Goal: Information Seeking & Learning: Learn about a topic

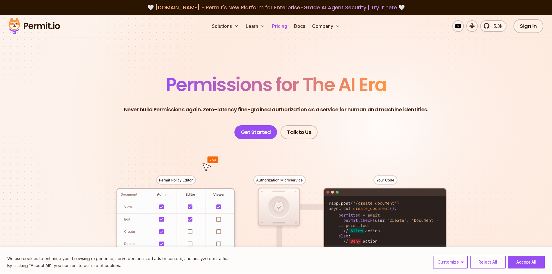
click at [274, 25] on link "Pricing" at bounding box center [280, 26] width 20 height 12
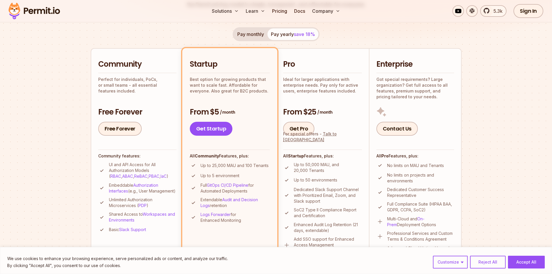
scroll to position [116, 0]
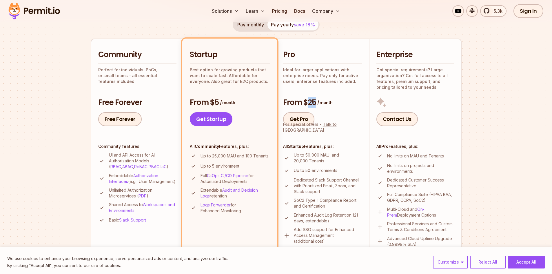
drag, startPoint x: 306, startPoint y: 100, endPoint x: 335, endPoint y: 100, distance: 29.3
click at [335, 100] on h3 "From $25 / month" at bounding box center [322, 102] width 79 height 10
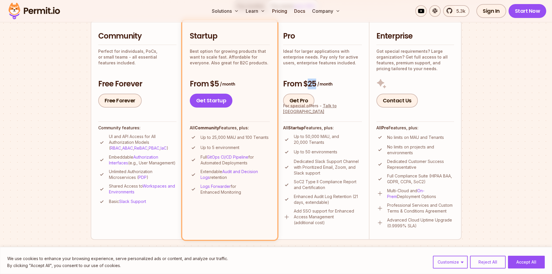
scroll to position [145, 0]
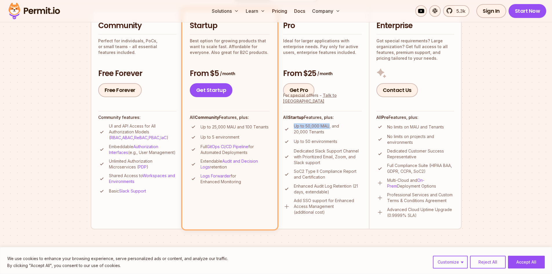
drag, startPoint x: 294, startPoint y: 125, endPoint x: 329, endPoint y: 124, distance: 35.1
click at [329, 124] on p "Up to 50,000 MAU, and 20,000 Tenants" at bounding box center [328, 129] width 68 height 12
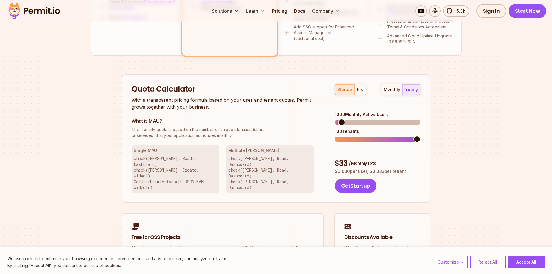
scroll to position [319, 0]
drag, startPoint x: 343, startPoint y: 122, endPoint x: 357, endPoint y: 122, distance: 13.6
click at [357, 128] on div "100 Tenants" at bounding box center [378, 131] width 86 height 6
click at [370, 128] on div "100 Tenants" at bounding box center [378, 131] width 86 height 6
click at [420, 135] on span at bounding box center [416, 138] width 7 height 7
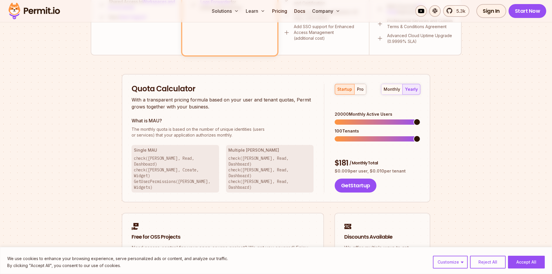
click at [420, 118] on span at bounding box center [416, 121] width 7 height 7
click at [420, 135] on span at bounding box center [416, 138] width 7 height 7
drag, startPoint x: 360, startPoint y: 123, endPoint x: 330, endPoint y: 121, distance: 30.5
click at [330, 121] on div "startup pro monthly yearly 20000 Monthly Active Users 100 Tenants $ 181 / Month…" at bounding box center [372, 138] width 96 height 109
click at [336, 118] on span at bounding box center [339, 121] width 7 height 7
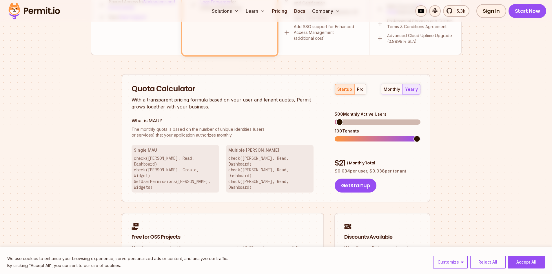
click at [420, 135] on span at bounding box center [416, 138] width 7 height 7
click at [415, 91] on div "monthly yearly" at bounding box center [400, 89] width 39 height 11
click at [390, 90] on div "monthly" at bounding box center [392, 89] width 17 height 6
click at [415, 90] on div "yearly" at bounding box center [411, 89] width 13 height 6
click at [397, 89] on div "monthly" at bounding box center [392, 89] width 17 height 6
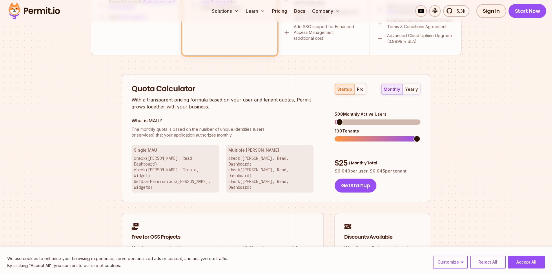
click at [424, 90] on div "Quota Calculator With a transparent pricing formula based on your user and tena…" at bounding box center [276, 138] width 309 height 129
click at [414, 89] on div "yearly" at bounding box center [411, 89] width 13 height 6
click at [420, 118] on span at bounding box center [416, 121] width 7 height 7
drag, startPoint x: 381, startPoint y: 155, endPoint x: 369, endPoint y: 154, distance: 12.2
click at [369, 168] on p "$ 0.009 per user, $ 0.010 per tenant" at bounding box center [378, 171] width 86 height 6
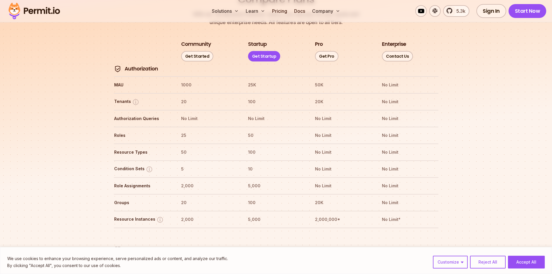
scroll to position [674, 0]
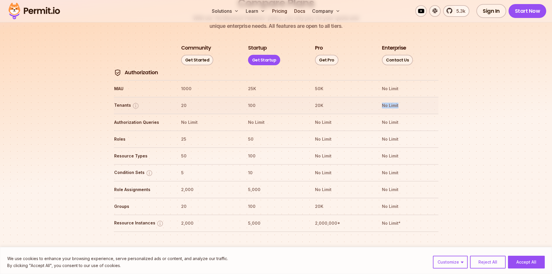
drag, startPoint x: 400, startPoint y: 88, endPoint x: 372, endPoint y: 92, distance: 27.8
click at [371, 97] on tr "Tenants 20 100 20K No Limit" at bounding box center [276, 105] width 324 height 17
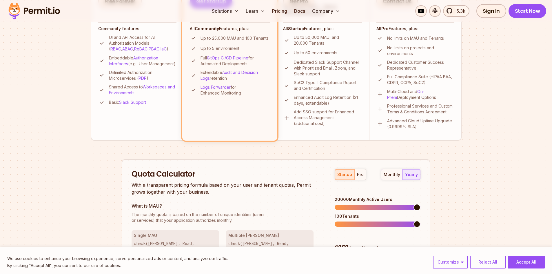
scroll to position [123, 0]
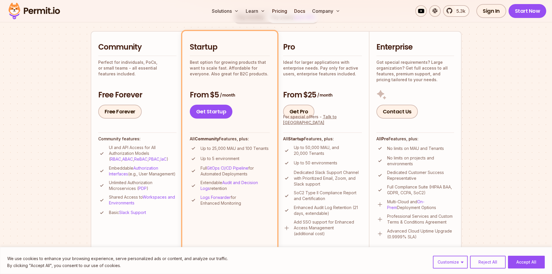
click at [299, 49] on h2 "Pro" at bounding box center [322, 47] width 79 height 10
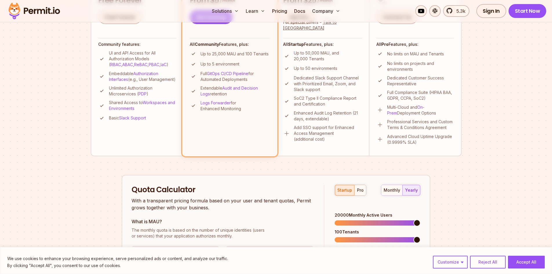
scroll to position [268, 0]
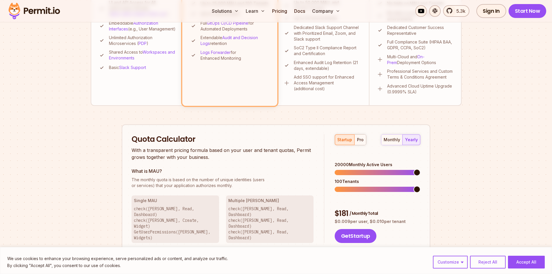
click at [323, 81] on p "Add SSO support for Enhanced Access Management (additional cost)" at bounding box center [328, 82] width 68 height 17
click at [359, 141] on div "pro" at bounding box center [360, 140] width 7 height 6
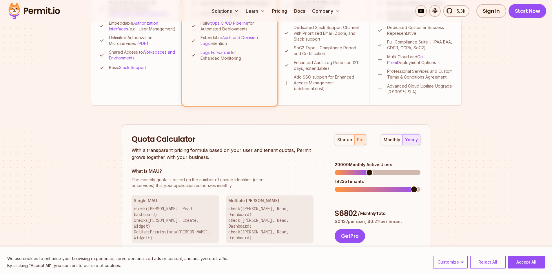
click at [417, 186] on span at bounding box center [414, 189] width 7 height 7
click at [336, 169] on span at bounding box center [338, 172] width 7 height 7
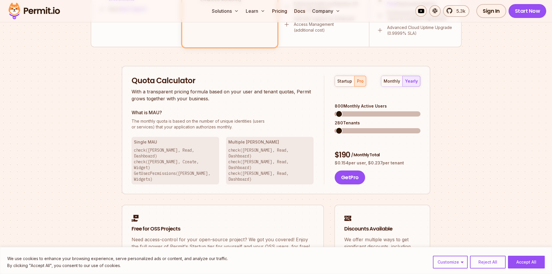
scroll to position [326, 0]
click at [340, 128] on span at bounding box center [343, 131] width 7 height 7
click at [338, 128] on span at bounding box center [341, 131] width 7 height 7
click at [344, 111] on span at bounding box center [346, 114] width 7 height 7
drag, startPoint x: 365, startPoint y: 113, endPoint x: 331, endPoint y: 115, distance: 33.6
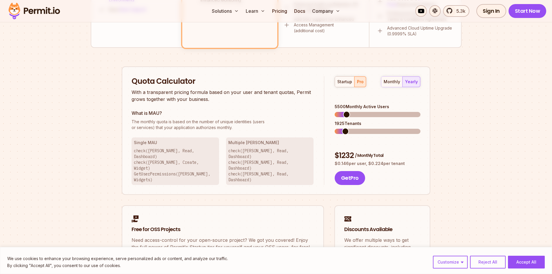
click at [331, 115] on div "startup pro monthly yearly 5500 Monthly Active Users 1925 Tenants $ 1232 / Mont…" at bounding box center [372, 130] width 96 height 109
drag, startPoint x: 388, startPoint y: 98, endPoint x: 330, endPoint y: 97, distance: 58.2
click at [330, 97] on div "startup pro monthly yearly 5500 Monthly Active Users 1925 Tenants $ 1232 / Mont…" at bounding box center [372, 130] width 96 height 109
drag, startPoint x: 362, startPoint y: 115, endPoint x: 326, endPoint y: 115, distance: 35.9
click at [326, 115] on div "startup pro monthly yearly 5500 Monthly Active Users 1925 Tenants $ 1232 / Mont…" at bounding box center [372, 130] width 96 height 109
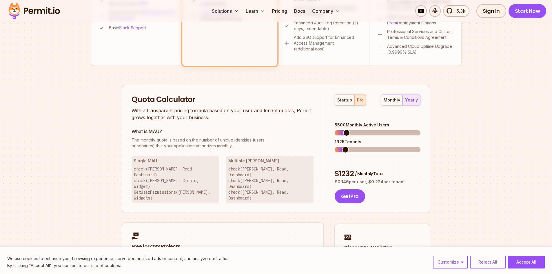
scroll to position [305, 0]
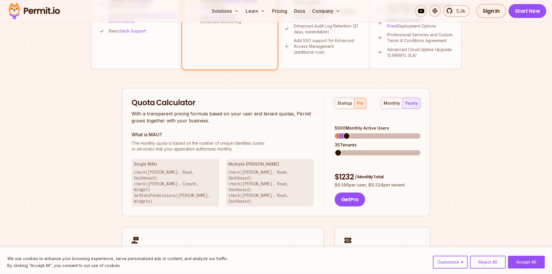
click at [335, 149] on span at bounding box center [338, 152] width 7 height 7
click at [335, 132] on span at bounding box center [338, 135] width 7 height 7
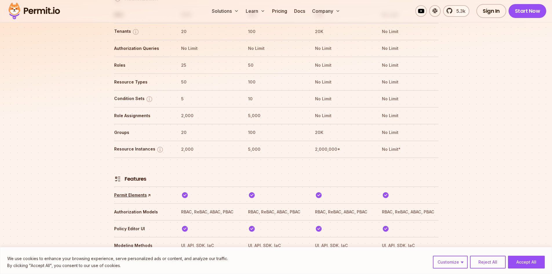
scroll to position [739, 0]
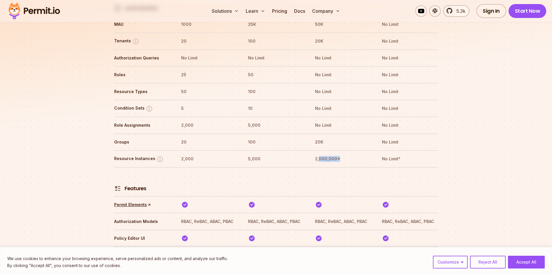
drag, startPoint x: 343, startPoint y: 142, endPoint x: 284, endPoint y: 152, distance: 60.0
click at [319, 150] on tr "Resource Instances 2,000 5,000 2,000,000* No Limit*" at bounding box center [276, 158] width 324 height 17
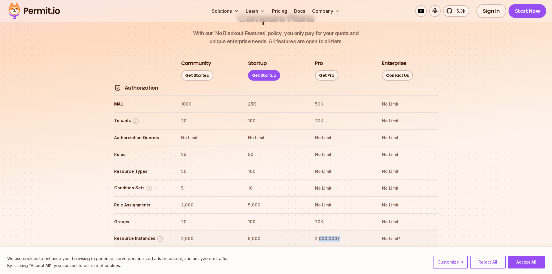
scroll to position [652, 0]
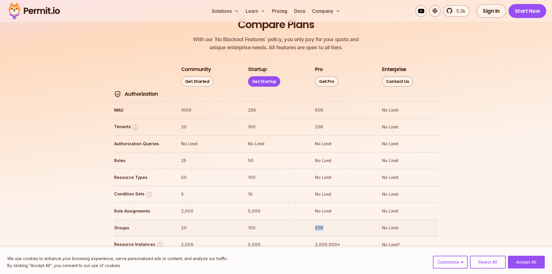
drag, startPoint x: 325, startPoint y: 211, endPoint x: 315, endPoint y: 211, distance: 10.1
click at [315, 223] on th "20K" at bounding box center [343, 227] width 56 height 9
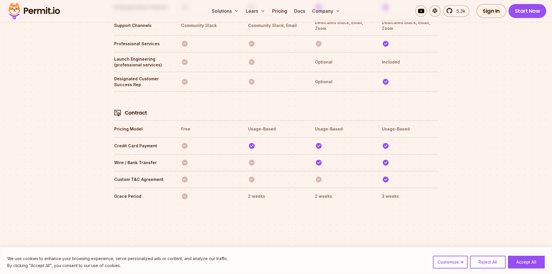
scroll to position [2022, 0]
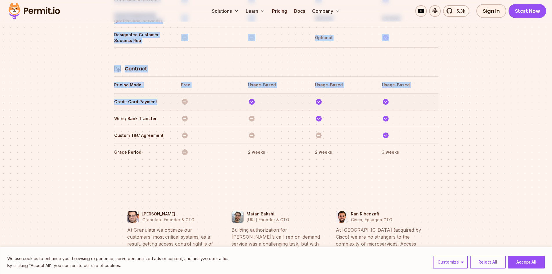
drag, startPoint x: 110, startPoint y: 78, endPoint x: 156, endPoint y: 78, distance: 45.2
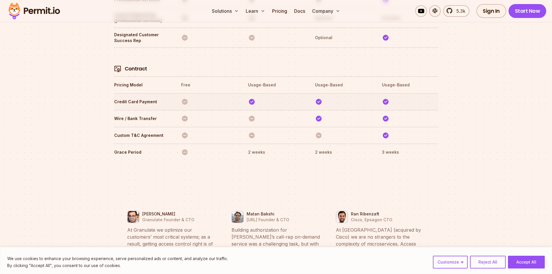
click at [196, 97] on th at bounding box center [209, 101] width 56 height 9
click at [201, 93] on tr "Credit Card Payment" at bounding box center [276, 101] width 324 height 17
drag, startPoint x: 155, startPoint y: 76, endPoint x: 114, endPoint y: 76, distance: 40.9
click at [114, 97] on th "Credit Card Payment" at bounding box center [142, 101] width 56 height 9
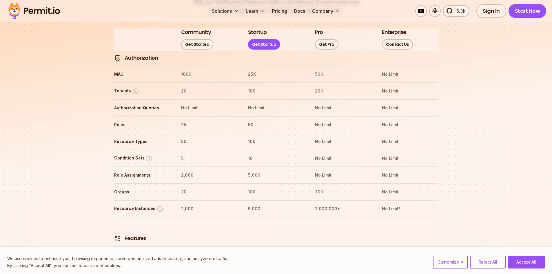
scroll to position [689, 0]
drag, startPoint x: 194, startPoint y: 58, endPoint x: 175, endPoint y: 58, distance: 18.8
click at [175, 66] on tr "MAU 1000 25K 50K No Limit" at bounding box center [276, 74] width 324 height 17
drag, startPoint x: 178, startPoint y: 75, endPoint x: 173, endPoint y: 81, distance: 7.8
click at [176, 83] on tr "Tenants 20 100 20K No Limit" at bounding box center [276, 91] width 324 height 17
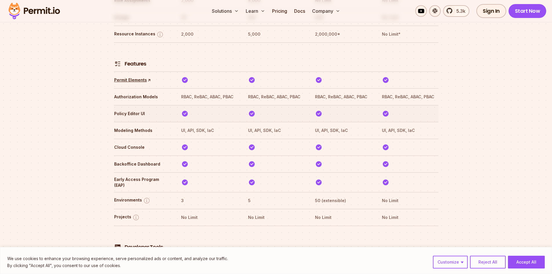
scroll to position [574, 0]
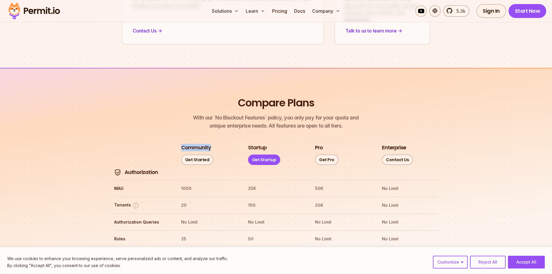
drag, startPoint x: 212, startPoint y: 129, endPoint x: 167, endPoint y: 128, distance: 44.3
click at [167, 144] on tr "Community Get Started Startup Get Startup Pro Get Pro Enterprise Contact Us" at bounding box center [276, 155] width 324 height 22
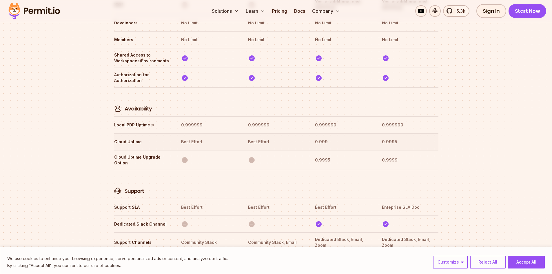
scroll to position [1762, 0]
drag, startPoint x: 126, startPoint y: 81, endPoint x: 154, endPoint y: 83, distance: 27.9
click at [154, 90] on th "Availability" at bounding box center [142, 100] width 56 height 21
click at [193, 119] on th "0.999999" at bounding box center [209, 123] width 56 height 9
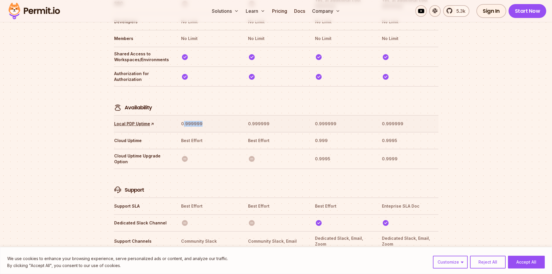
drag, startPoint x: 199, startPoint y: 97, endPoint x: 183, endPoint y: 95, distance: 16.9
click at [183, 119] on th "0.999999" at bounding box center [209, 123] width 56 height 9
drag, startPoint x: 135, startPoint y: 114, endPoint x: 116, endPoint y: 114, distance: 19.7
click at [116, 136] on th "Cloud Uptime" at bounding box center [142, 140] width 56 height 9
drag, startPoint x: 178, startPoint y: 114, endPoint x: 206, endPoint y: 114, distance: 27.5
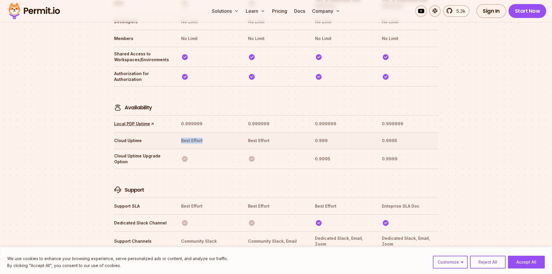
click at [206, 132] on tr "Cloud Uptime Best Effort Best Effort 0.999 0.9995" at bounding box center [276, 140] width 324 height 17
drag, startPoint x: 324, startPoint y: 115, endPoint x: 318, endPoint y: 116, distance: 6.1
click at [318, 136] on th "0.999" at bounding box center [343, 140] width 56 height 9
click at [395, 136] on th "0.9995" at bounding box center [410, 140] width 56 height 9
drag, startPoint x: 264, startPoint y: 114, endPoint x: 246, endPoint y: 114, distance: 18.3
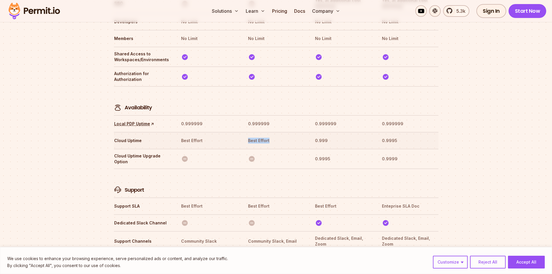
click at [246, 132] on tr "Cloud Uptime Best Effort Best Effort 0.999 0.9995" at bounding box center [276, 140] width 324 height 17
drag, startPoint x: 400, startPoint y: 115, endPoint x: 306, endPoint y: 116, distance: 94.7
click at [306, 132] on tr "Cloud Uptime Best Effort Best Effort 0.999 0.9995" at bounding box center [276, 140] width 324 height 17
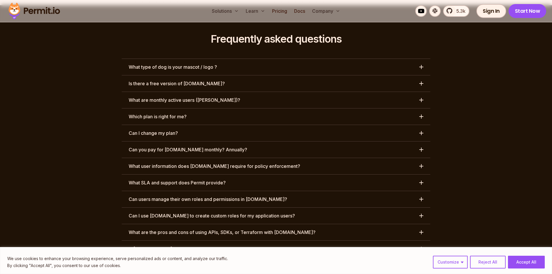
scroll to position [2675, 0]
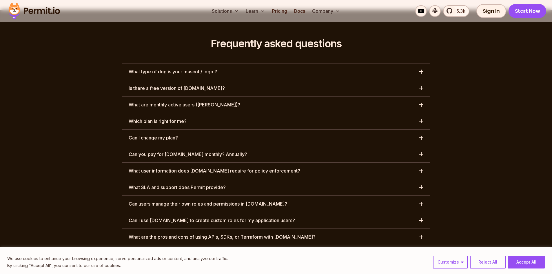
click at [166, 134] on h3 "Can I change my plan?" at bounding box center [153, 137] width 49 height 7
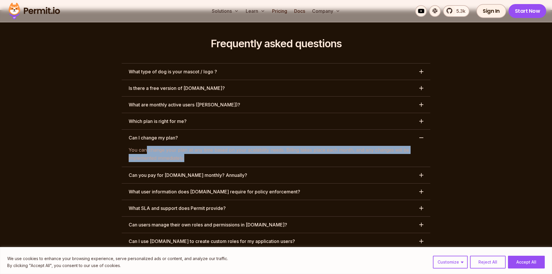
drag, startPoint x: 145, startPoint y: 115, endPoint x: 189, endPoint y: 124, distance: 44.4
click at [189, 146] on p "You can change your plan at any time based on your scalability needs. Billing t…" at bounding box center [276, 154] width 295 height 16
click at [163, 172] on h3 "Can you pay for [DOMAIN_NAME] monthly? Annually?" at bounding box center [188, 175] width 118 height 7
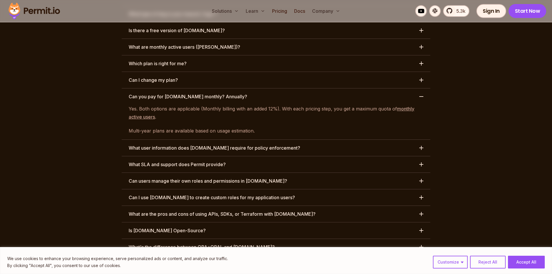
scroll to position [2733, 0]
click at [168, 144] on h3 "What user information does [DOMAIN_NAME] require for policy enforcement?" at bounding box center [215, 147] width 172 height 7
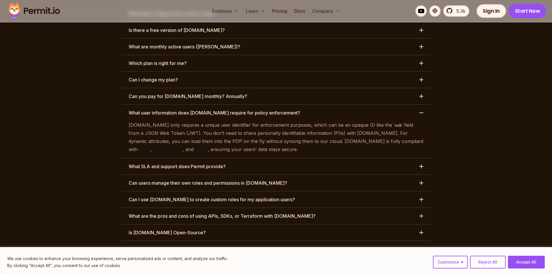
click at [169, 163] on h3 "What SLA and support does Permit provide?" at bounding box center [177, 166] width 97 height 7
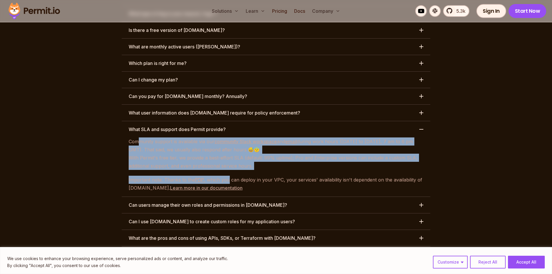
drag, startPoint x: 139, startPoint y: 108, endPoint x: 229, endPoint y: 149, distance: 98.6
click at [229, 149] on div "Community support is available ⁠via our community Slack workspace and email dur…" at bounding box center [276, 164] width 309 height 54
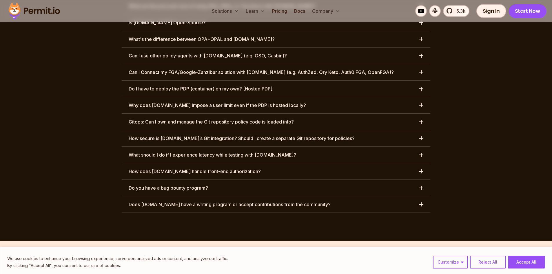
scroll to position [2820, 0]
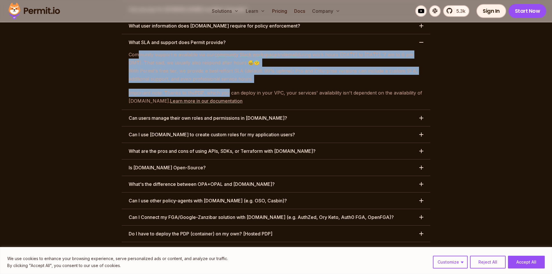
click at [173, 159] on button "Is [DOMAIN_NAME] Open-Source?" at bounding box center [276, 167] width 309 height 16
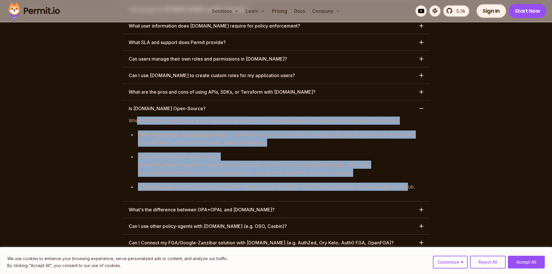
drag, startPoint x: 137, startPoint y: 86, endPoint x: 404, endPoint y: 157, distance: 276.7
click at [404, 157] on div "While [DOMAIN_NAME] itself is not open-source, it is built on a strong foundati…" at bounding box center [276, 153] width 309 height 74
click at [404, 183] on div "The Permit CLI is a command-line interface for interacting with [DOMAIN_NAME], …" at bounding box center [280, 187] width 285 height 8
drag, startPoint x: 396, startPoint y: 154, endPoint x: 124, endPoint y: 86, distance: 280.3
click at [124, 116] on div "While [DOMAIN_NAME] itself is not open-source, it is built on a strong foundati…" at bounding box center [276, 153] width 309 height 74
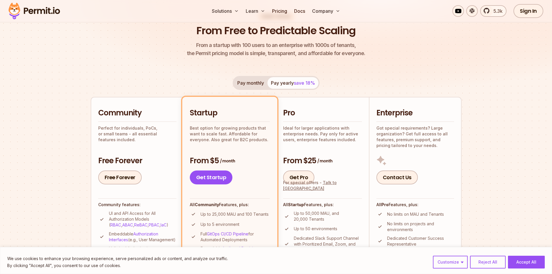
scroll to position [58, 0]
click at [242, 83] on button "Pay monthly" at bounding box center [251, 83] width 34 height 12
click at [284, 83] on button "Pay yearly save 18%" at bounding box center [292, 83] width 51 height 12
click at [255, 81] on button "Pay monthly" at bounding box center [251, 83] width 34 height 12
click at [292, 81] on button "Pay yearly save 18%" at bounding box center [292, 83] width 51 height 12
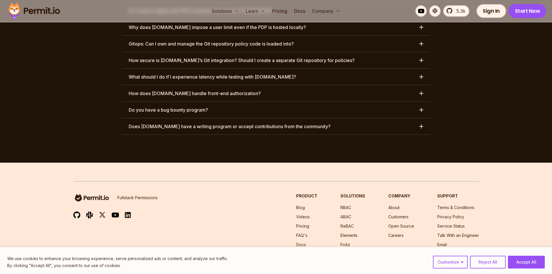
scroll to position [3078, 0]
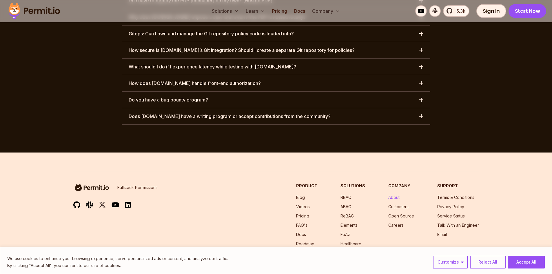
click at [392, 195] on link "About" at bounding box center [393, 197] width 11 height 5
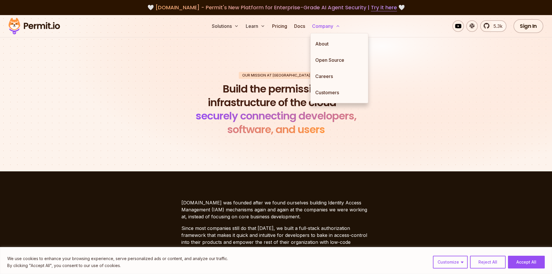
click at [330, 29] on button "Company" at bounding box center [326, 26] width 33 height 12
click at [324, 42] on link "About" at bounding box center [339, 44] width 57 height 16
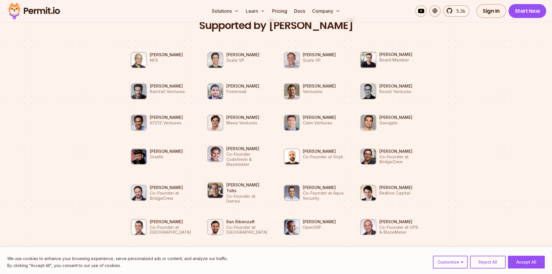
scroll to position [474, 0]
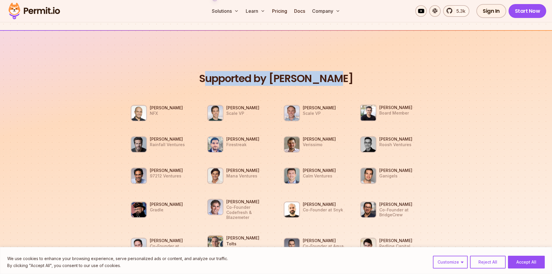
drag, startPoint x: 216, startPoint y: 80, endPoint x: 341, endPoint y: 78, distance: 125.7
click at [341, 78] on h2 "Supported by [PERSON_NAME]" at bounding box center [276, 79] width 308 height 14
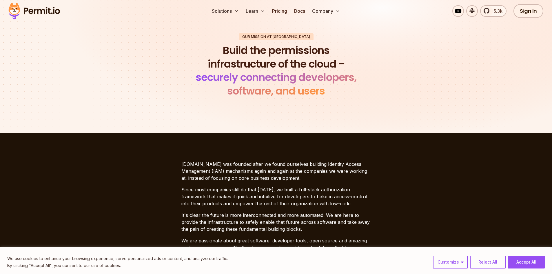
scroll to position [0, 0]
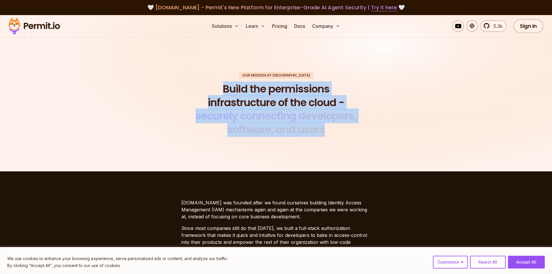
drag, startPoint x: 225, startPoint y: 89, endPoint x: 342, endPoint y: 136, distance: 126.5
click at [342, 136] on h1 "Build the permissions infrastructure of the cloud - securely connecting develop…" at bounding box center [276, 109] width 177 height 54
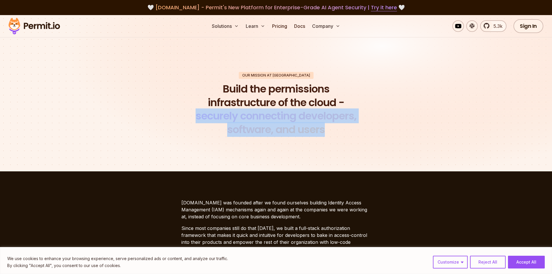
drag, startPoint x: 340, startPoint y: 133, endPoint x: 191, endPoint y: 118, distance: 149.4
click at [191, 118] on h1 "Build the permissions infrastructure of the cloud - securely connecting develop…" at bounding box center [276, 109] width 177 height 54
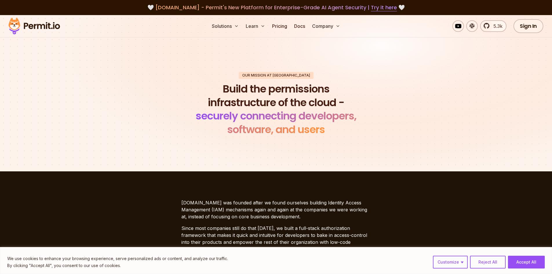
click at [251, 87] on h1 "Build the permissions infrastructure of the cloud - securely connecting develop…" at bounding box center [276, 109] width 177 height 54
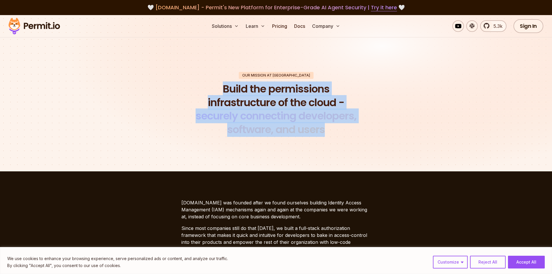
drag, startPoint x: 224, startPoint y: 88, endPoint x: 343, endPoint y: 134, distance: 127.0
click at [343, 134] on h1 "Build the permissions infrastructure of the cloud - securely connecting develop…" at bounding box center [276, 109] width 177 height 54
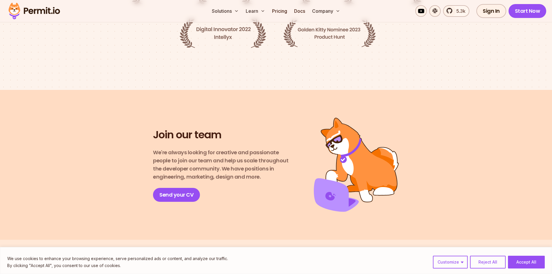
scroll to position [909, 0]
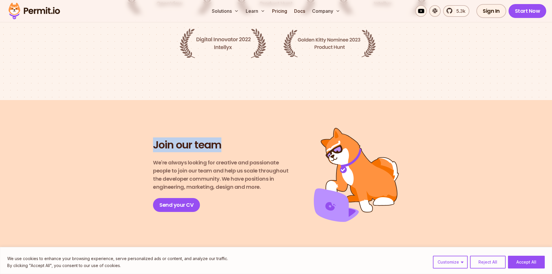
drag, startPoint x: 155, startPoint y: 128, endPoint x: 231, endPoint y: 131, distance: 75.4
click at [231, 131] on div "Join our team We're always looking for creative and passionate people to join o…" at bounding box center [276, 175] width 406 height 94
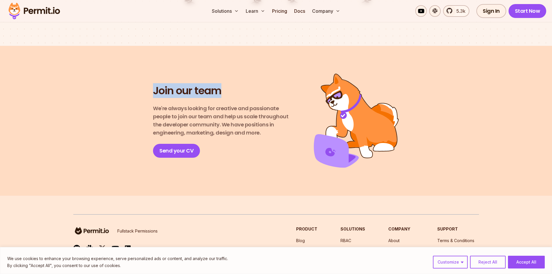
scroll to position [1025, 0]
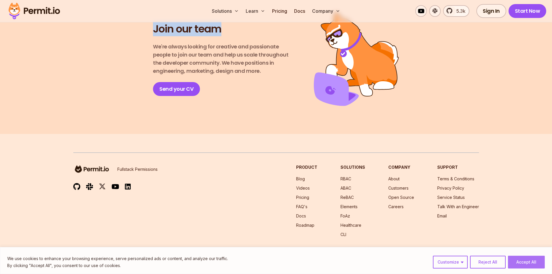
click at [513, 260] on button "Accept All" at bounding box center [526, 262] width 37 height 13
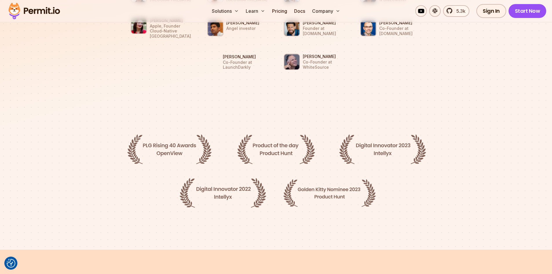
scroll to position [735, 0]
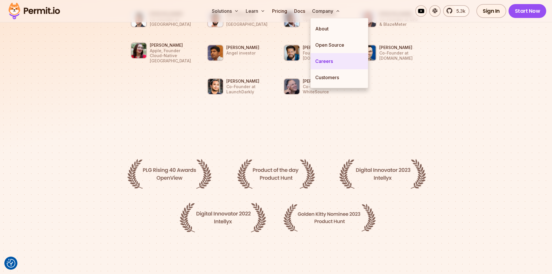
click at [333, 62] on link "Careers" at bounding box center [339, 61] width 57 height 16
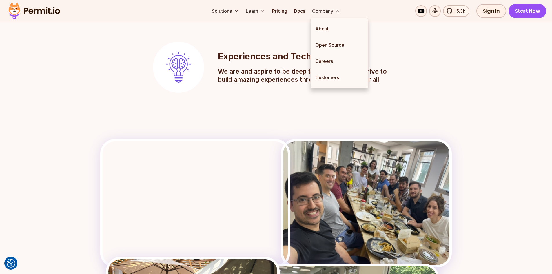
scroll to position [753, 0]
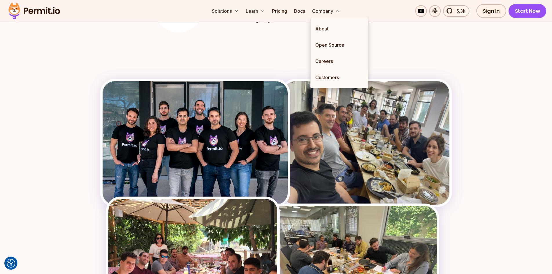
click at [208, 157] on img at bounding box center [195, 142] width 185 height 123
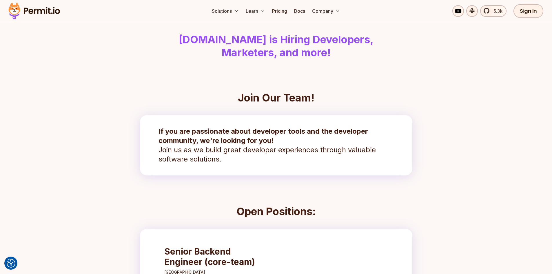
scroll to position [0, 0]
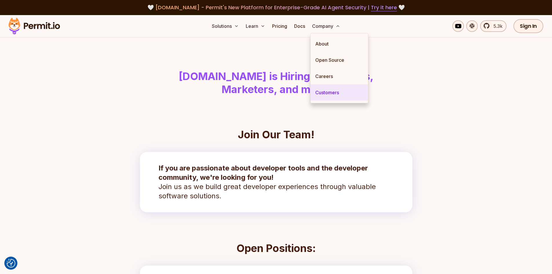
click at [329, 90] on link "Customers" at bounding box center [339, 92] width 57 height 16
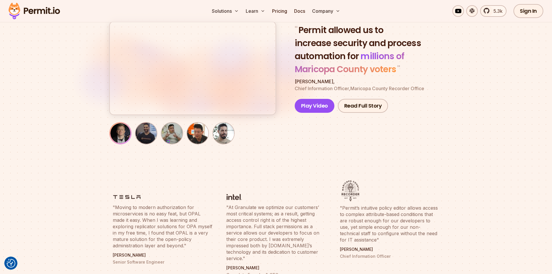
scroll to position [116, 0]
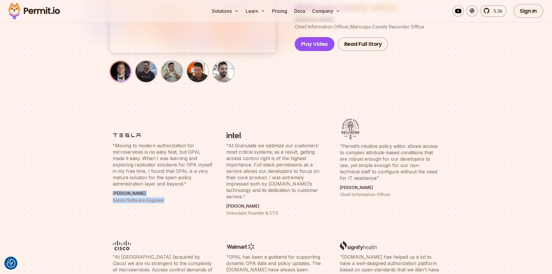
drag, startPoint x: 114, startPoint y: 194, endPoint x: 173, endPoint y: 202, distance: 59.1
click at [173, 202] on div "[PERSON_NAME] Senior Software Engineer" at bounding box center [163, 196] width 100 height 13
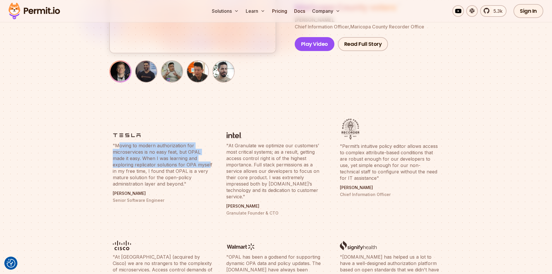
drag, startPoint x: 120, startPoint y: 145, endPoint x: 208, endPoint y: 164, distance: 90.7
click at [208, 164] on blockquote ""Moving to modern authorization for microservices is no easy feat, but OPAL mad…" at bounding box center [163, 164] width 100 height 45
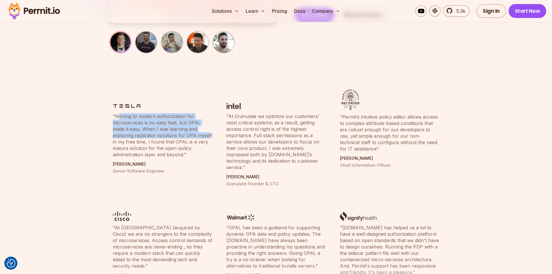
scroll to position [145, 0]
click at [155, 134] on blockquote ""Moving to modern authorization for microservices is no easy feat, but OPAL mad…" at bounding box center [163, 135] width 100 height 45
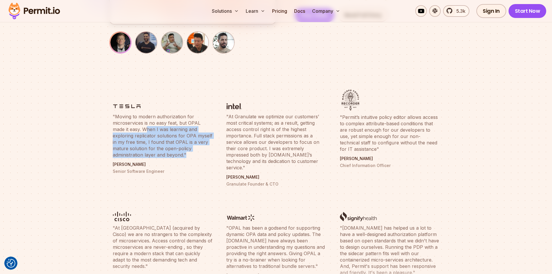
drag, startPoint x: 146, startPoint y: 129, endPoint x: 208, endPoint y: 153, distance: 66.9
click at [208, 153] on blockquote ""Moving to modern authorization for microservices is no easy feat, but OPAL mad…" at bounding box center [163, 135] width 100 height 45
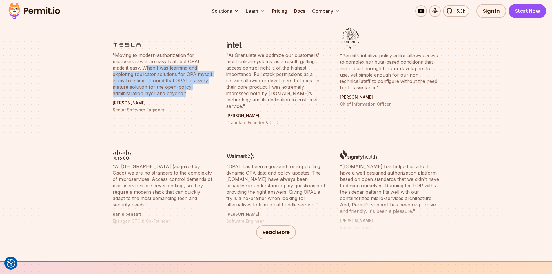
scroll to position [261, 0]
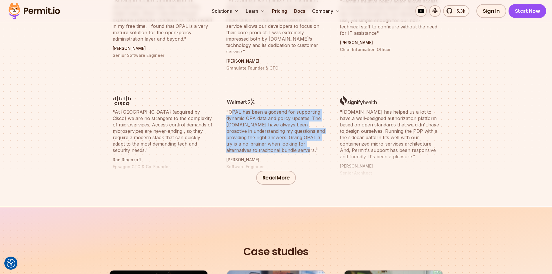
drag, startPoint x: 231, startPoint y: 104, endPoint x: 286, endPoint y: 145, distance: 68.1
click at [286, 145] on blockquote ""OPAL has been a godsend for supporting dynamic OPA data and policy updates. Th…" at bounding box center [276, 131] width 100 height 45
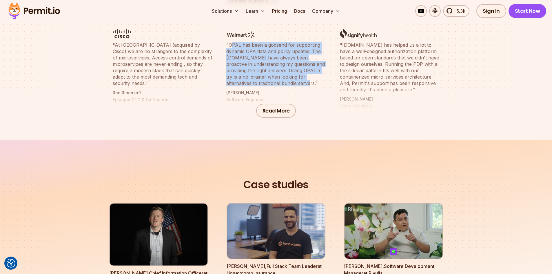
scroll to position [290, 0]
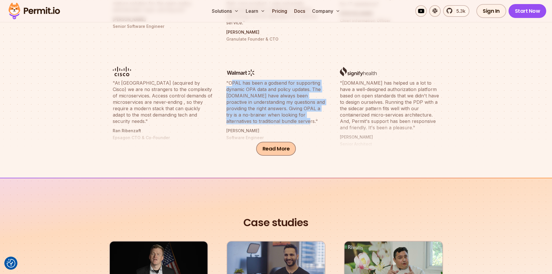
click at [273, 148] on button "Read More" at bounding box center [276, 149] width 40 height 14
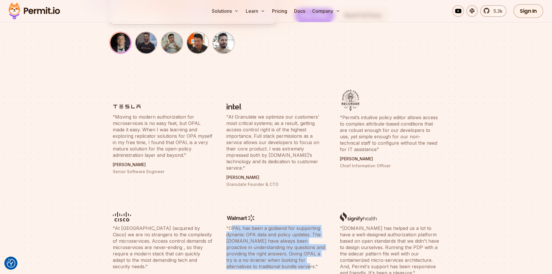
scroll to position [0, 0]
